Goal: Go to known website: Access a specific website the user already knows

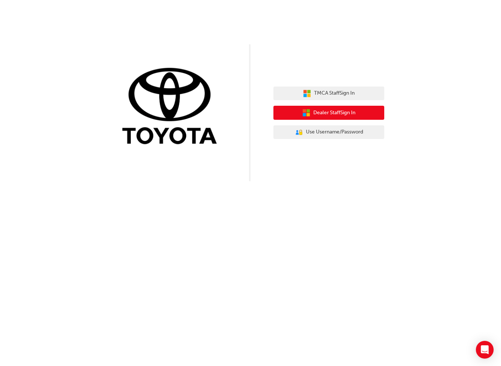
click at [341, 110] on span "Dealer Staff Sign In" at bounding box center [335, 113] width 42 height 9
